Goal: Find specific page/section: Find specific page/section

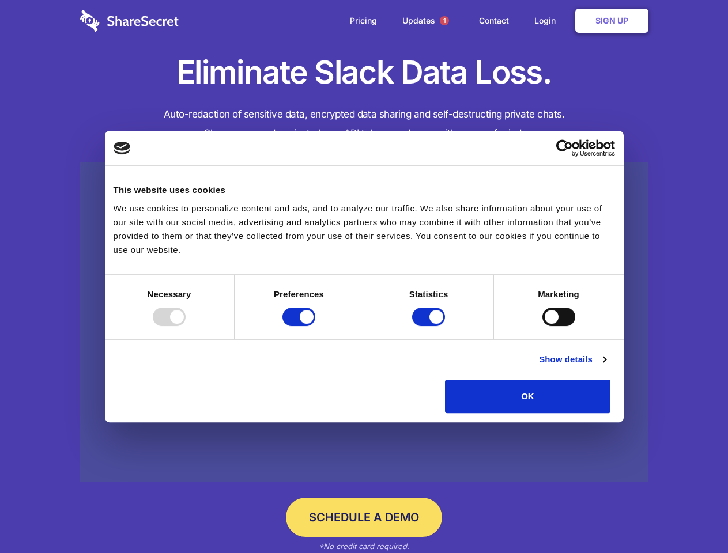
click at [186, 326] on div at bounding box center [169, 317] width 33 height 18
click at [315, 326] on input "Preferences" at bounding box center [298, 317] width 33 height 18
checkbox input "false"
click at [430, 326] on input "Statistics" at bounding box center [428, 317] width 33 height 18
checkbox input "false"
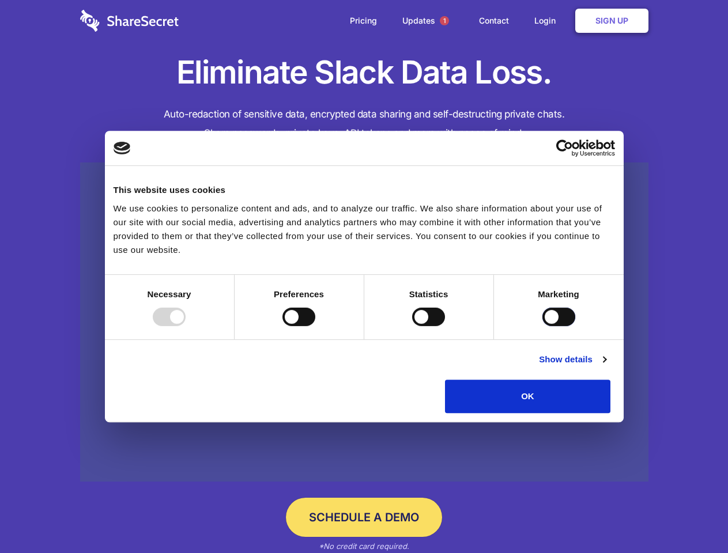
click at [542, 326] on input "Marketing" at bounding box center [558, 317] width 33 height 18
checkbox input "true"
click at [606, 367] on link "Show details" at bounding box center [572, 360] width 67 height 14
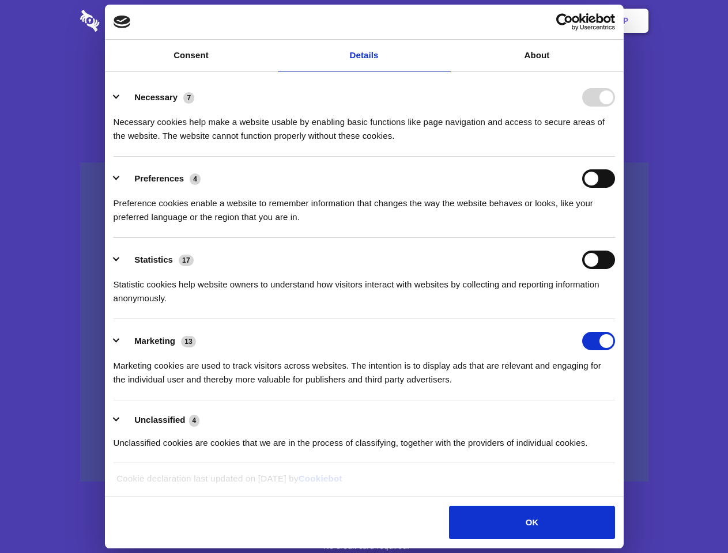
click at [615, 157] on li "Necessary 7 Necessary cookies help make a website usable by enabling basic func…" at bounding box center [364, 116] width 501 height 81
click at [444, 21] on span "1" at bounding box center [444, 20] width 9 height 9
